Goal: Information Seeking & Learning: Learn about a topic

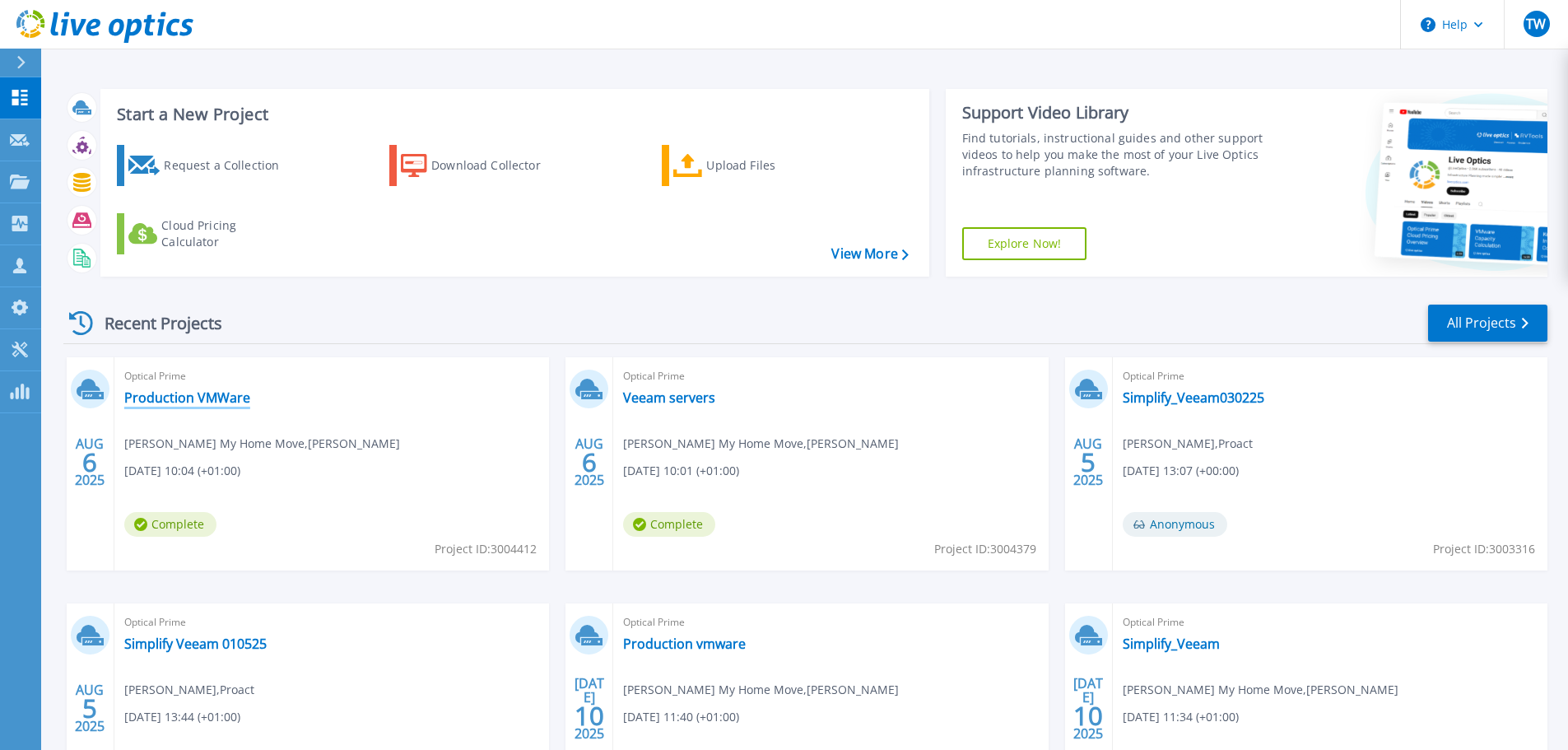
click at [192, 403] on link "Production VMWare" at bounding box center [187, 398] width 126 height 17
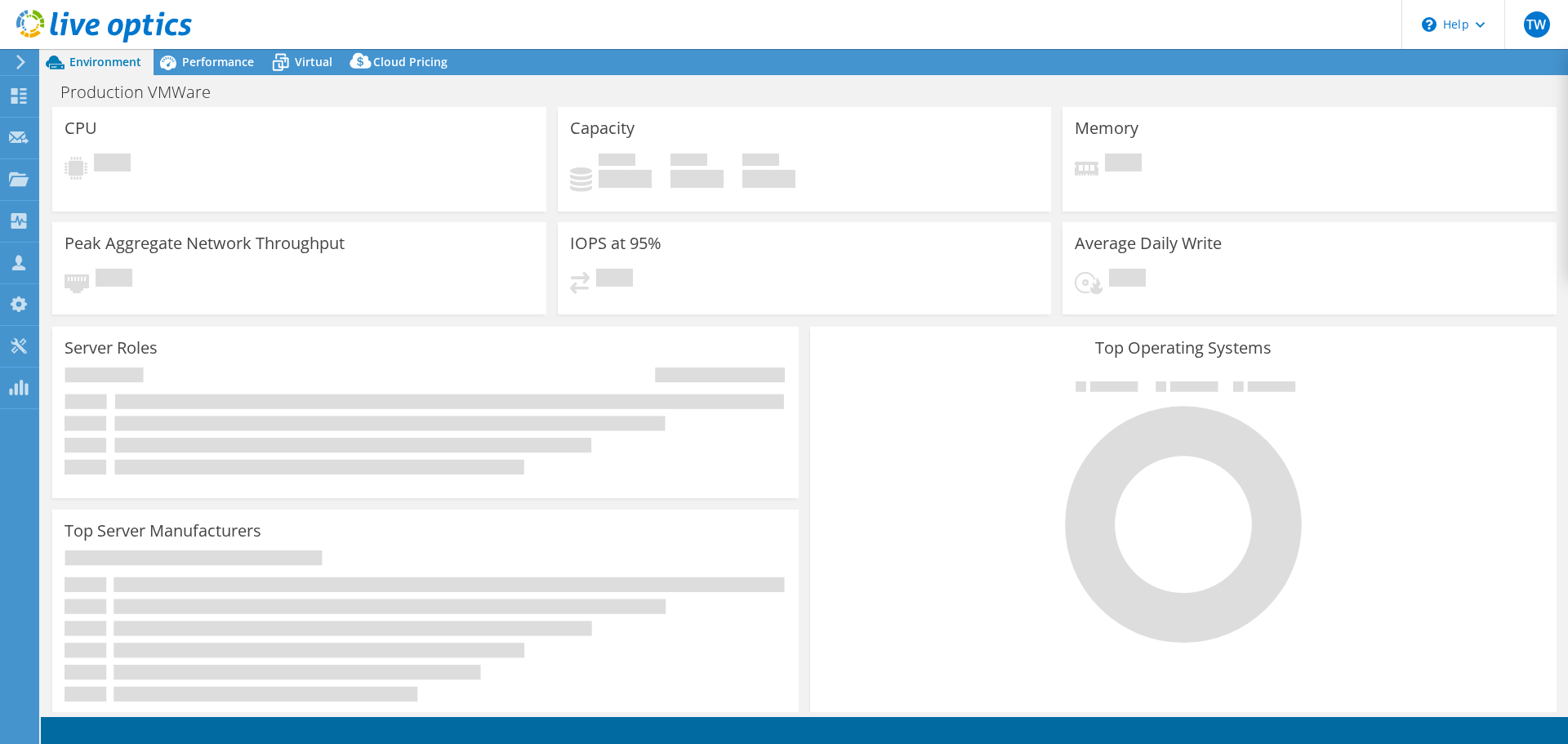
select select "EULondon"
select select "USD"
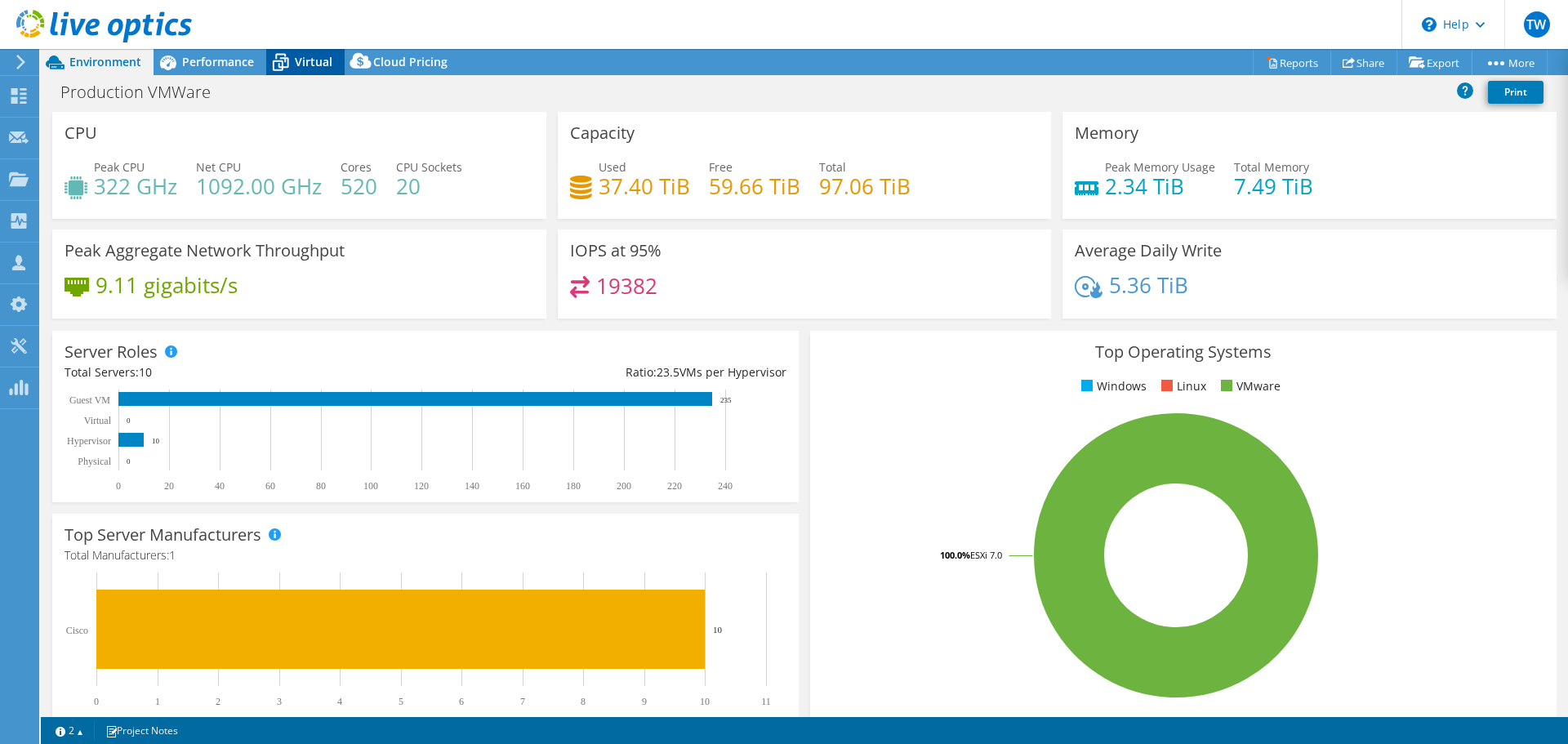
click at [317, 67] on span "Virtual" at bounding box center [313, 61] width 38 height 16
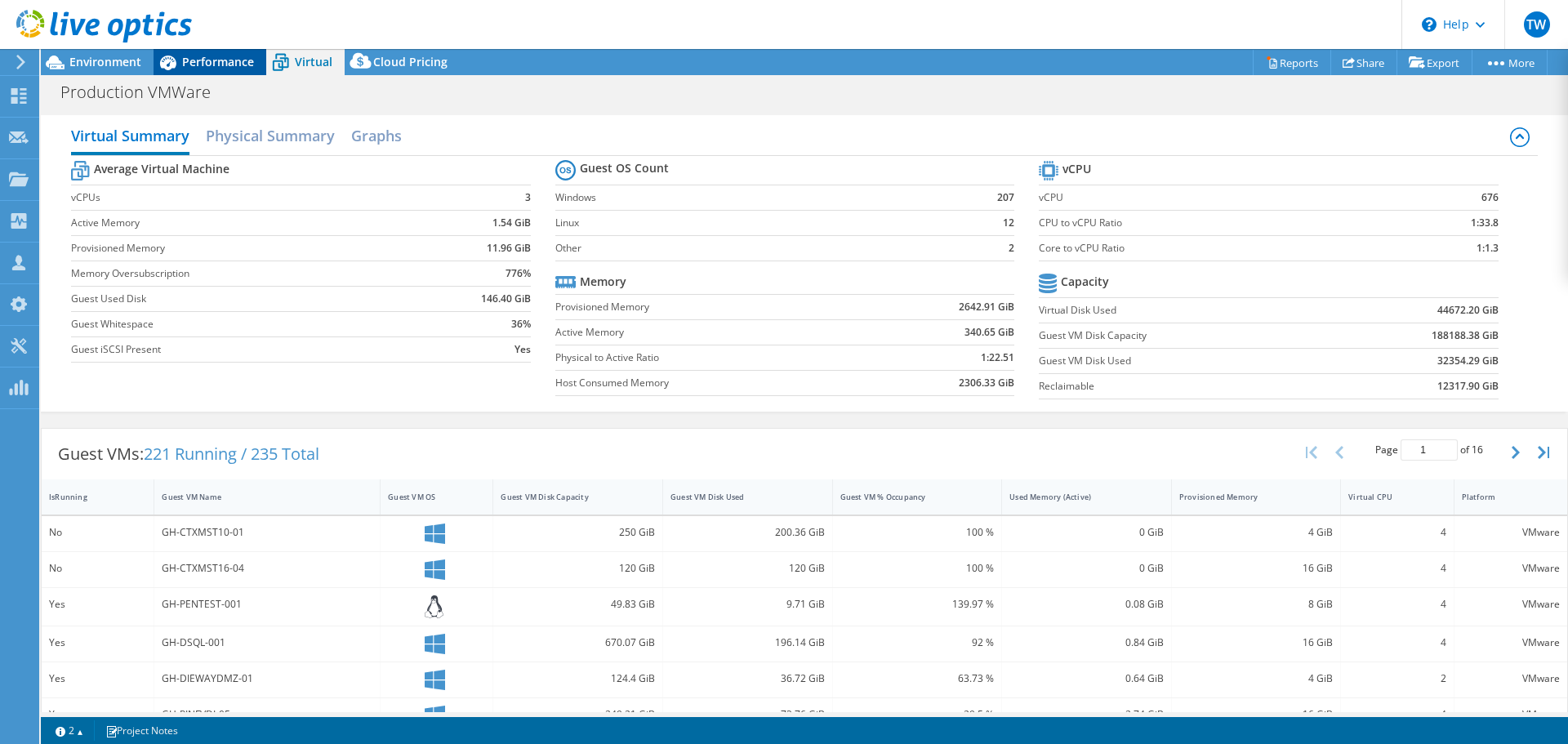
click at [235, 65] on span "Performance" at bounding box center [218, 61] width 71 height 16
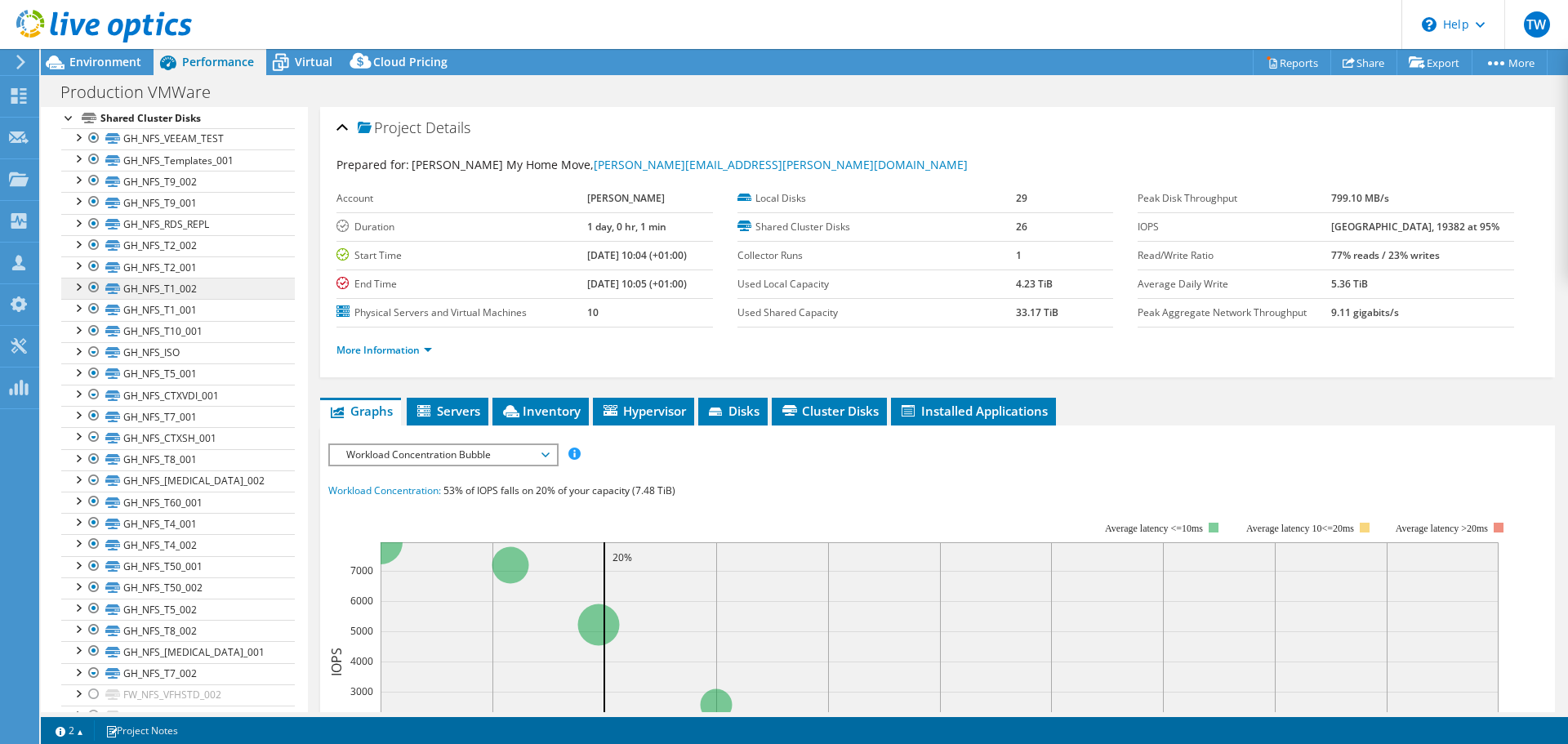
scroll to position [216, 0]
click at [383, 551] on circle at bounding box center [380, 542] width 44 height 44
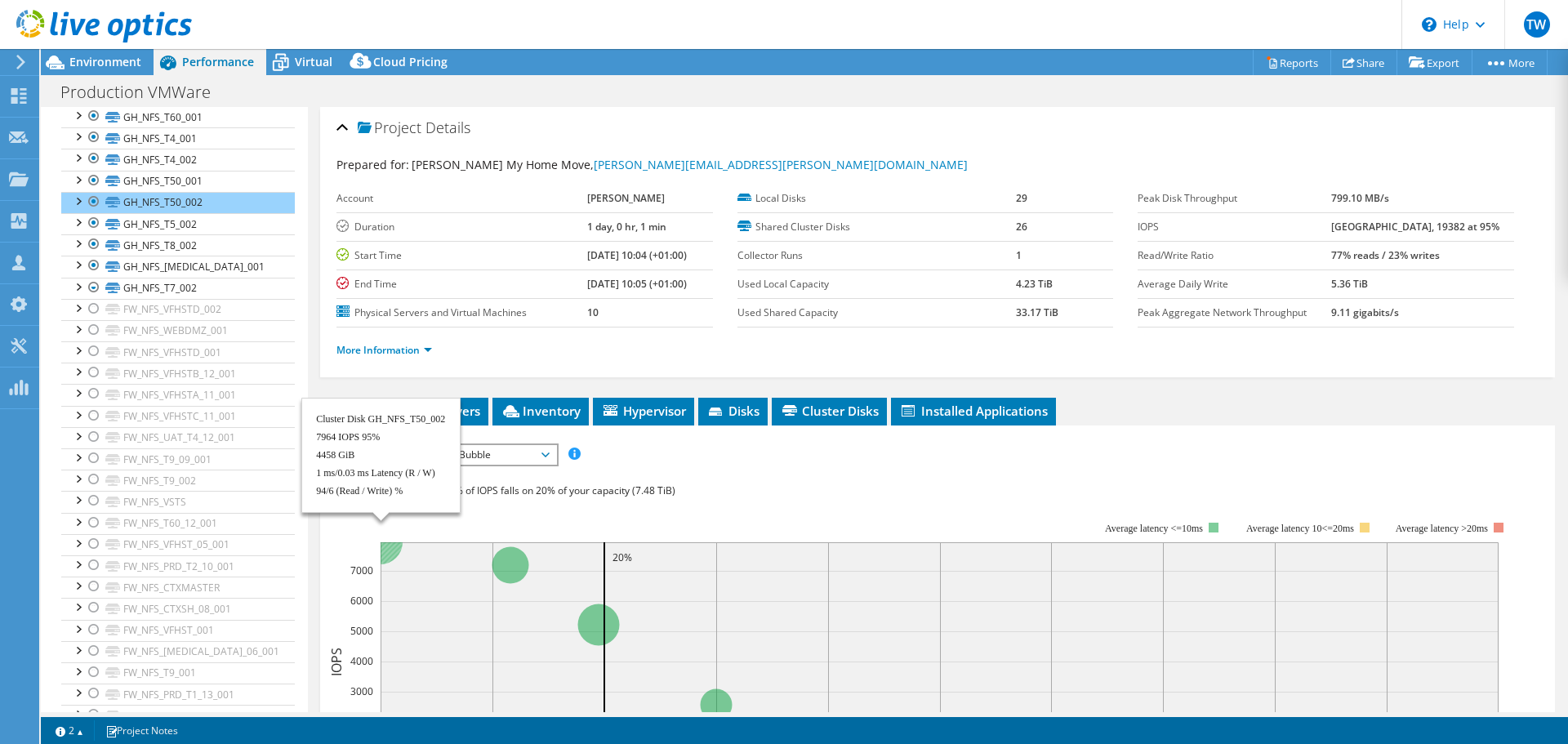
scroll to position [628, 0]
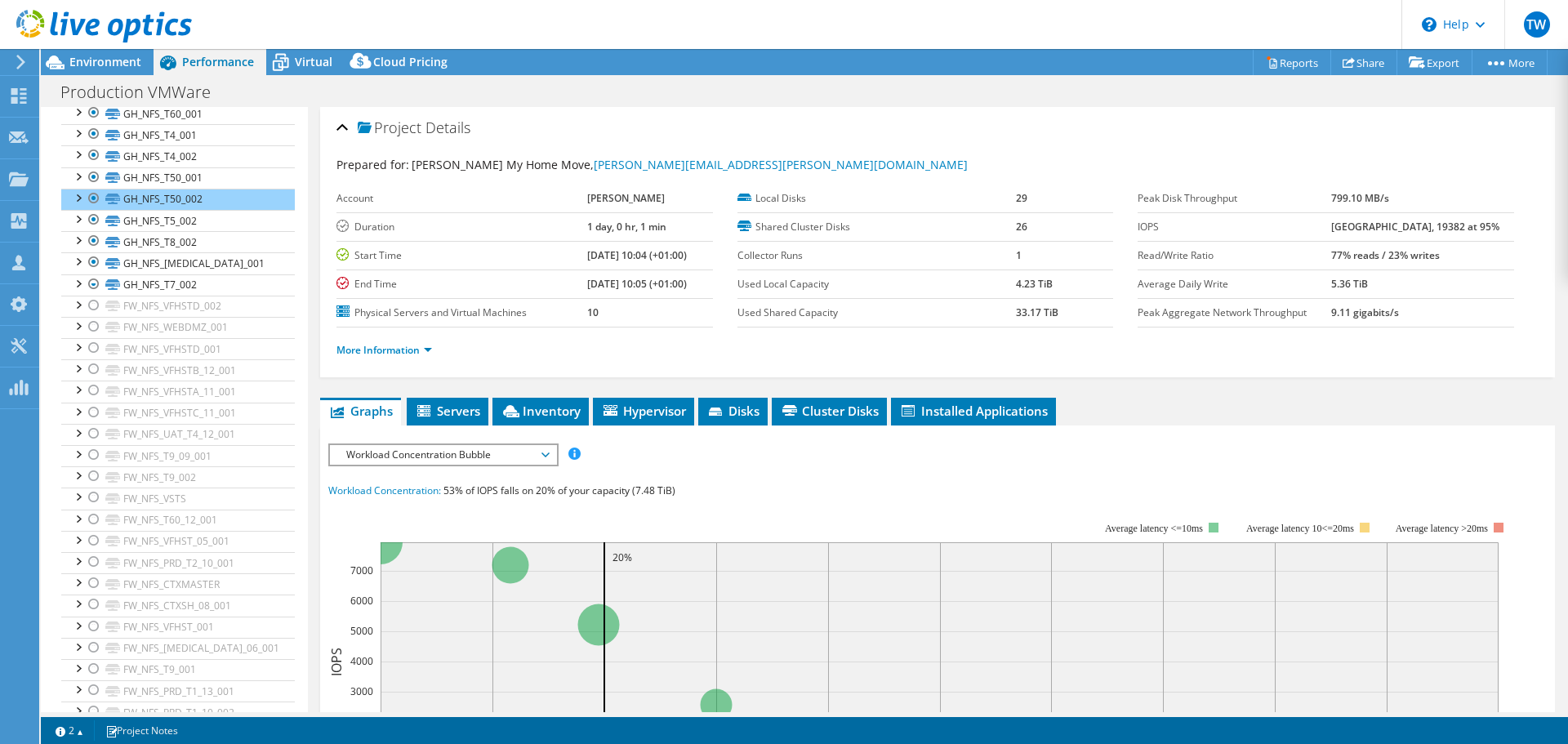
click at [537, 456] on span "Workload Concentration Bubble" at bounding box center [443, 454] width 210 height 19
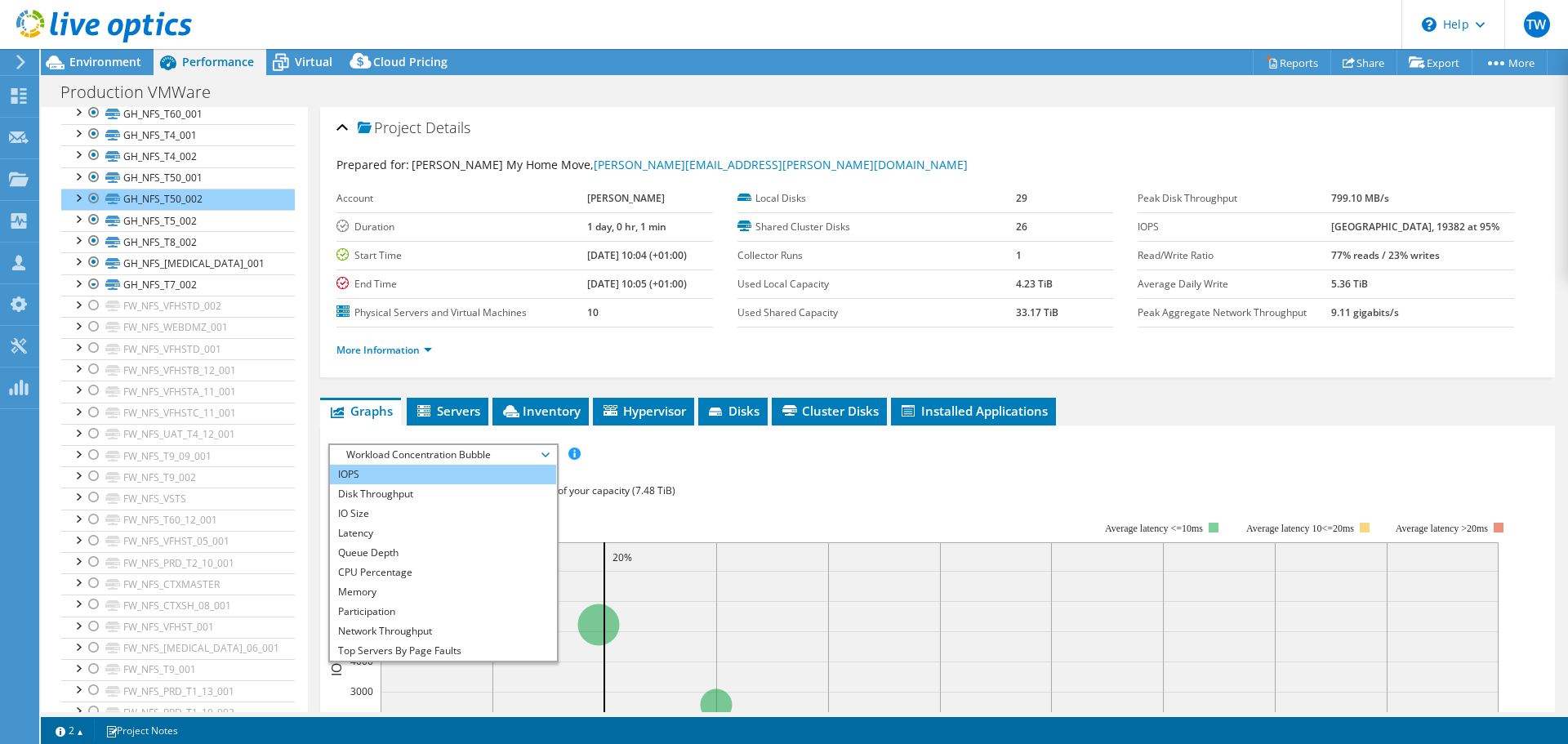
click at [460, 478] on li "IOPS" at bounding box center [443, 474] width 226 height 19
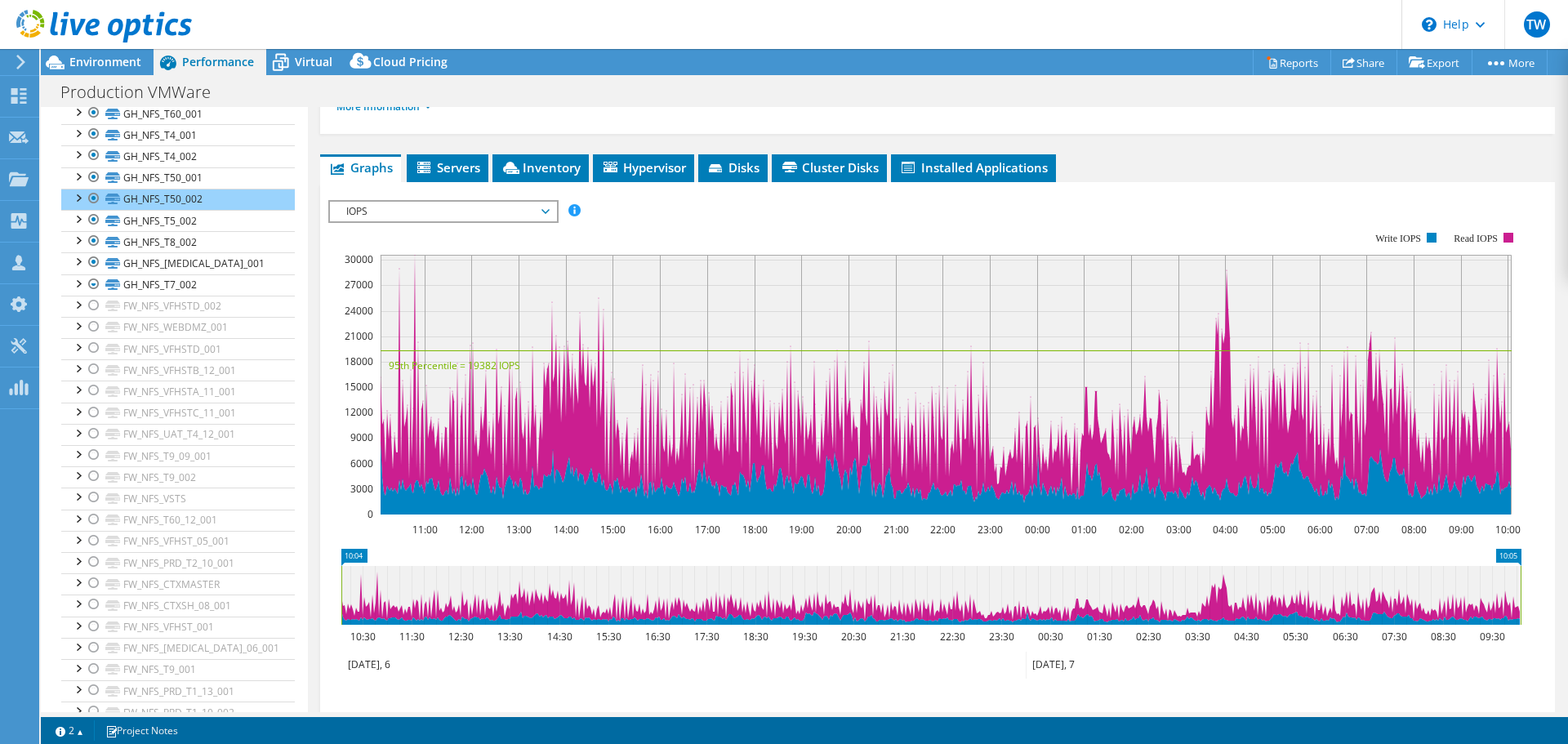
scroll to position [245, 0]
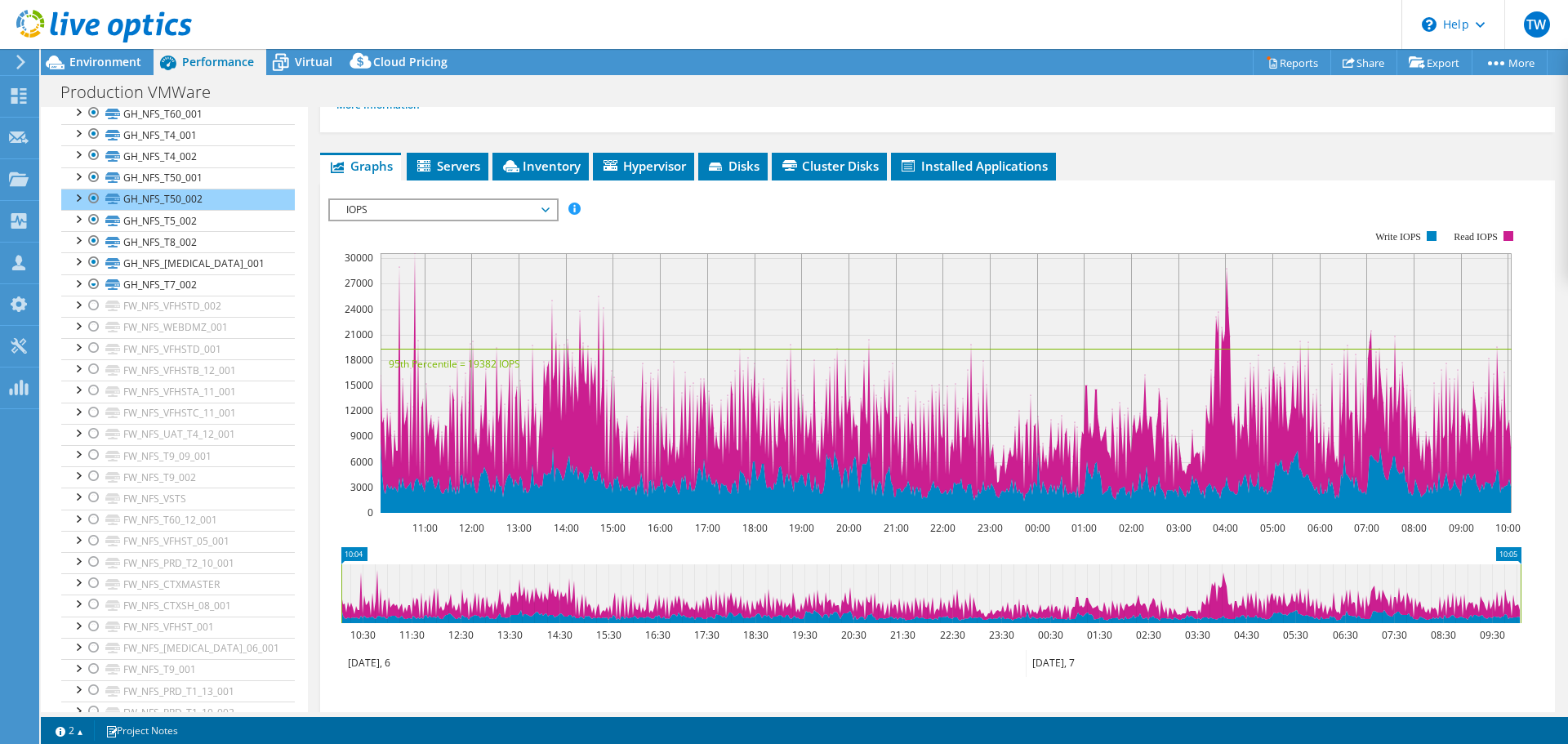
click at [545, 211] on span "IOPS" at bounding box center [443, 209] width 210 height 19
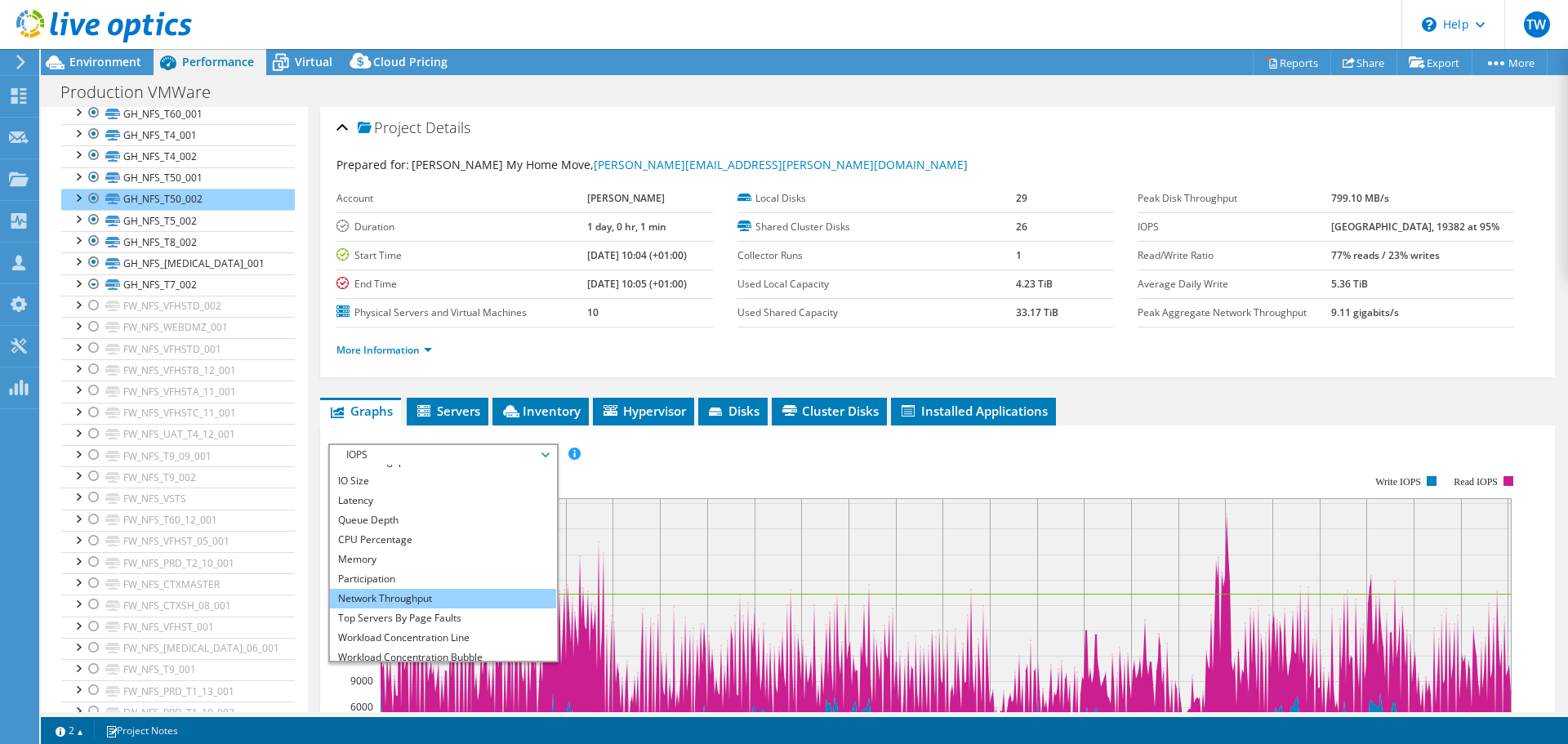
scroll to position [59, 0]
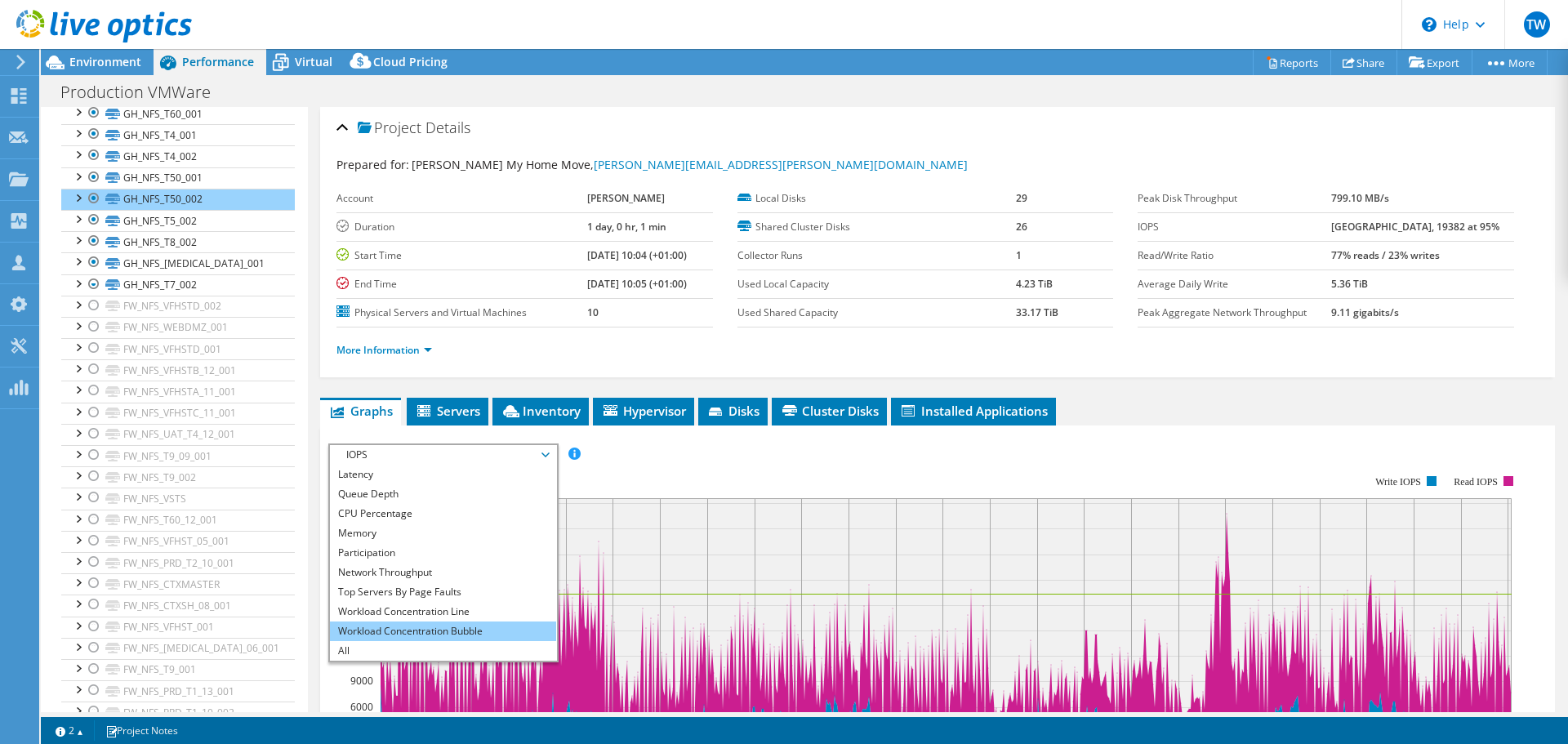
click at [464, 630] on li "Workload Concentration Bubble" at bounding box center [443, 630] width 226 height 19
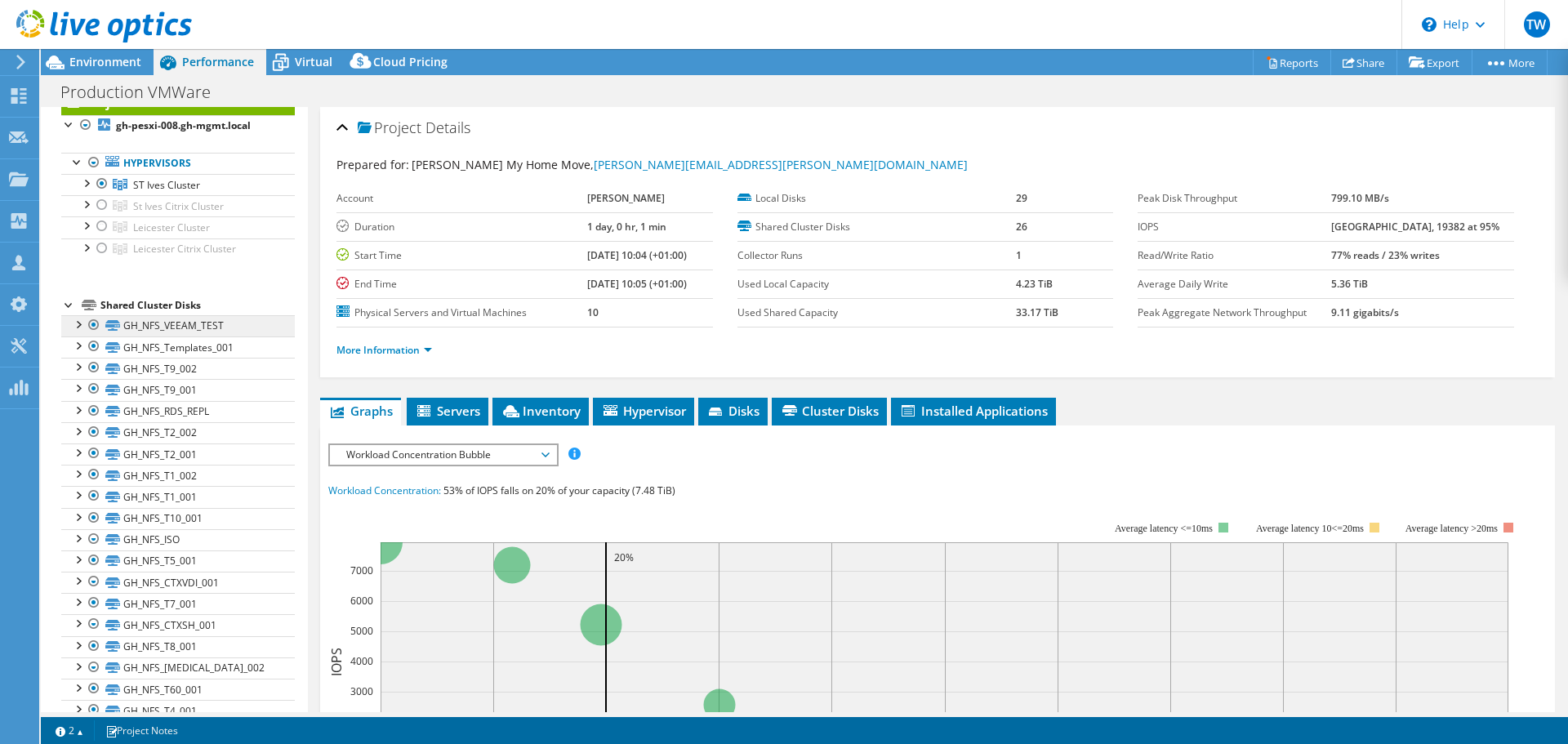
scroll to position [0, 0]
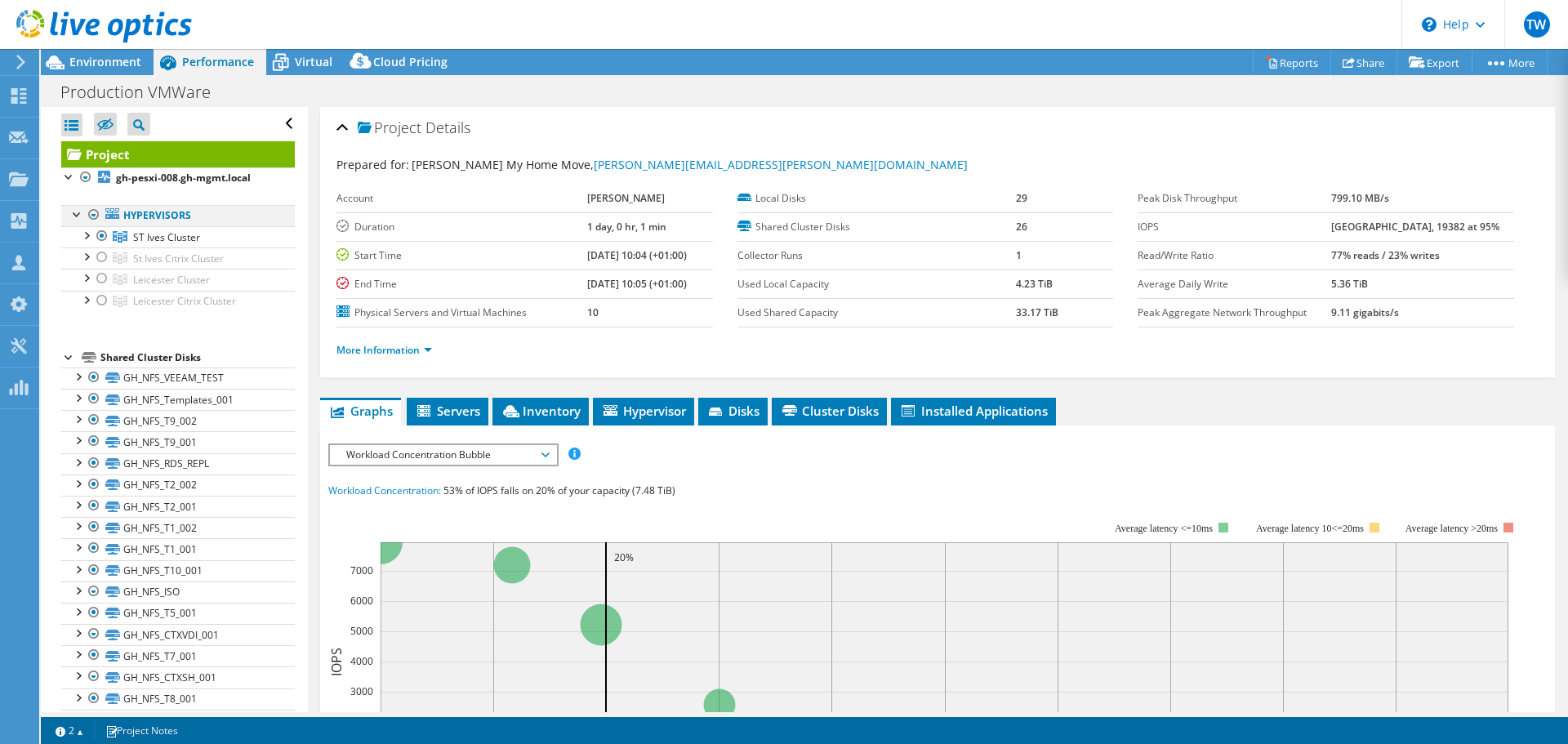
click at [91, 214] on div at bounding box center [94, 214] width 16 height 19
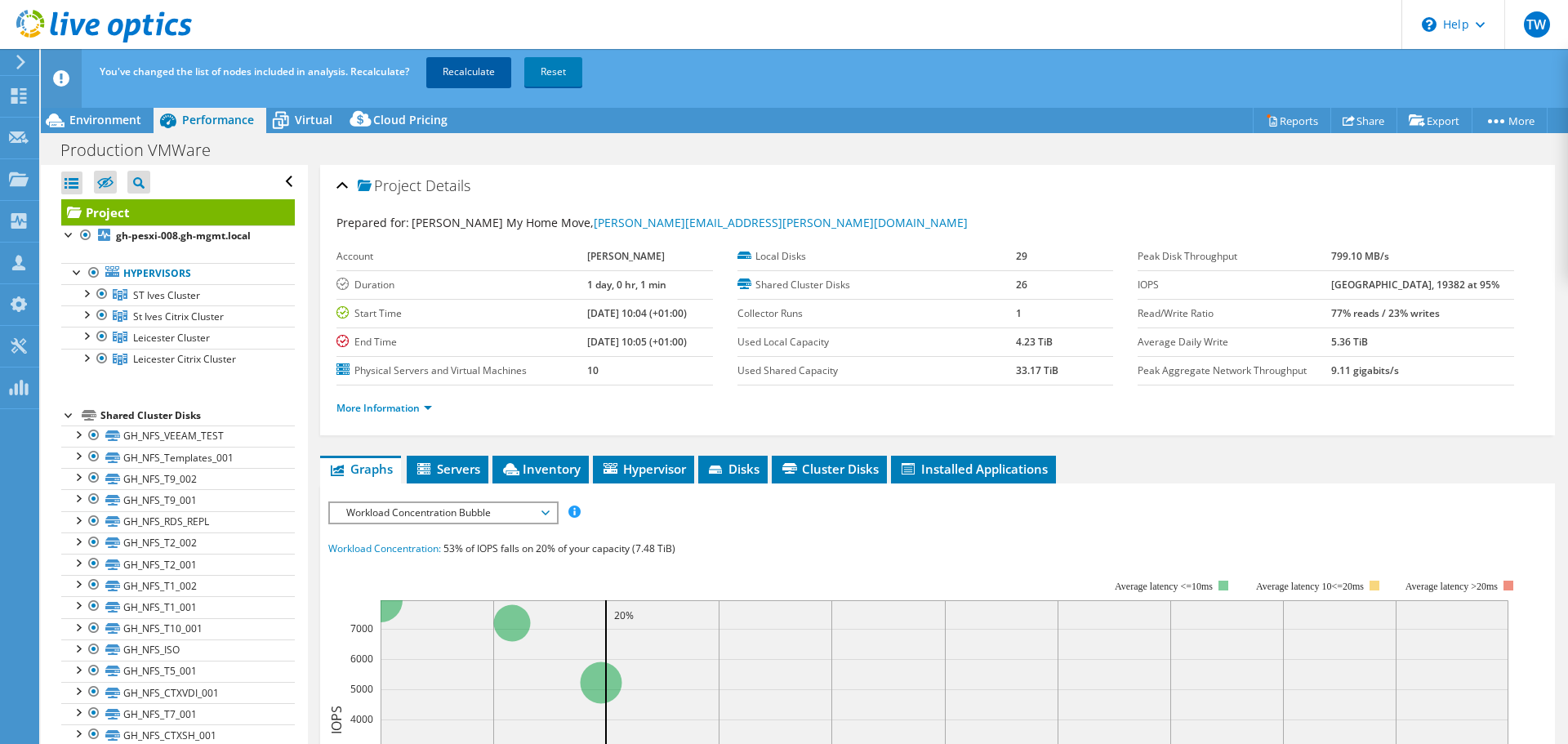
click at [488, 73] on link "Recalculate" at bounding box center [468, 71] width 85 height 29
